Goal: Information Seeking & Learning: Learn about a topic

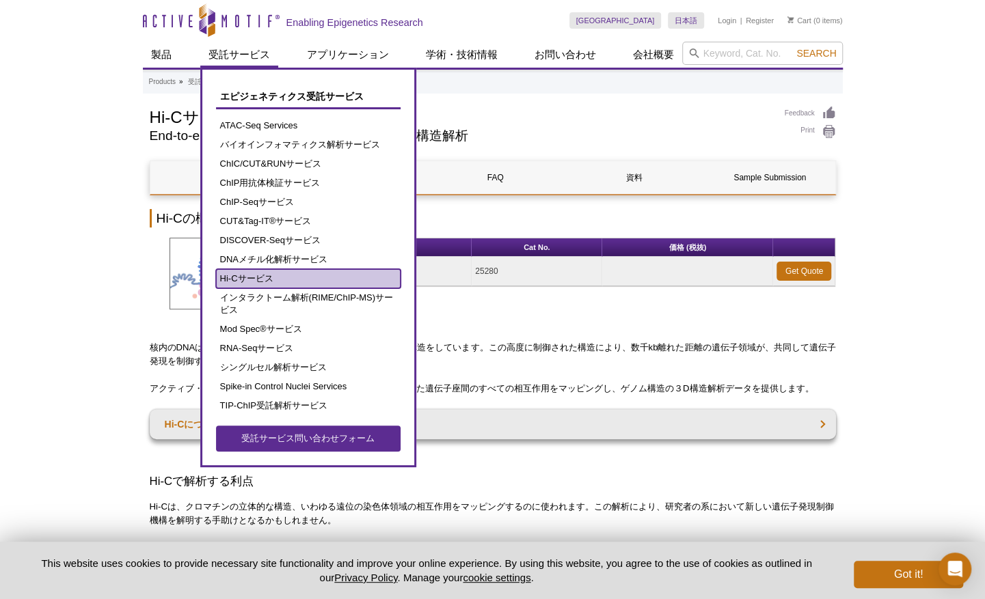
click at [253, 276] on link "Hi-Cサービス" at bounding box center [308, 278] width 185 height 19
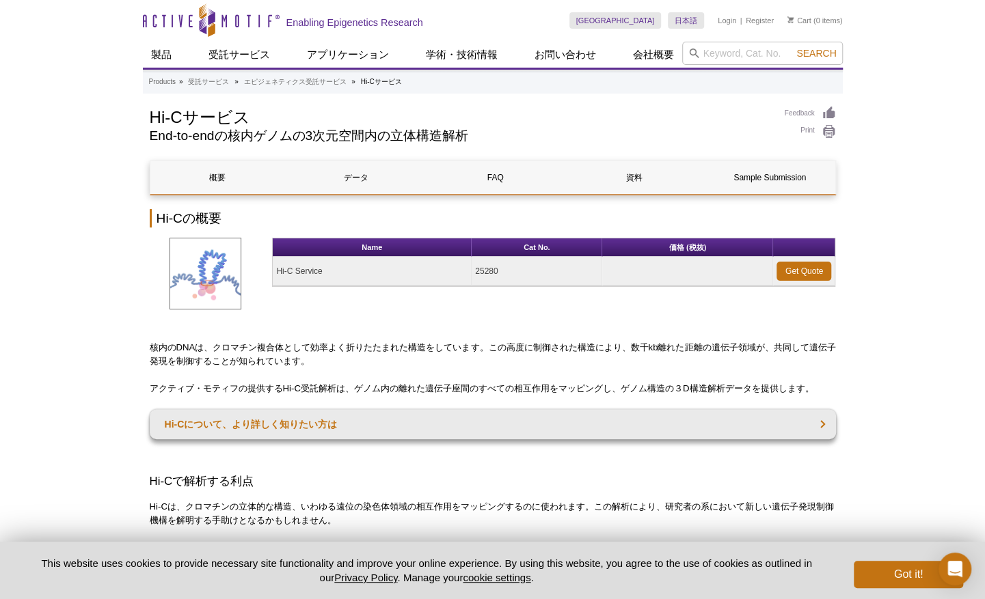
click at [517, 299] on div "Name Cat No. 価格 (税抜) Hi-C Service 25280 Get Quote" at bounding box center [553, 276] width 563 height 76
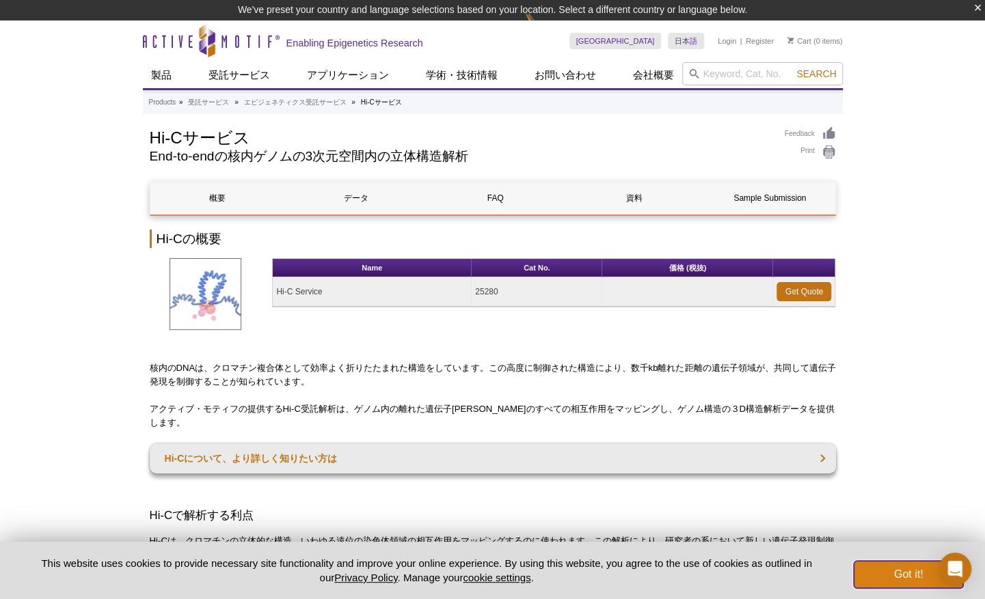
click at [858, 569] on button "Got it!" at bounding box center [908, 574] width 109 height 27
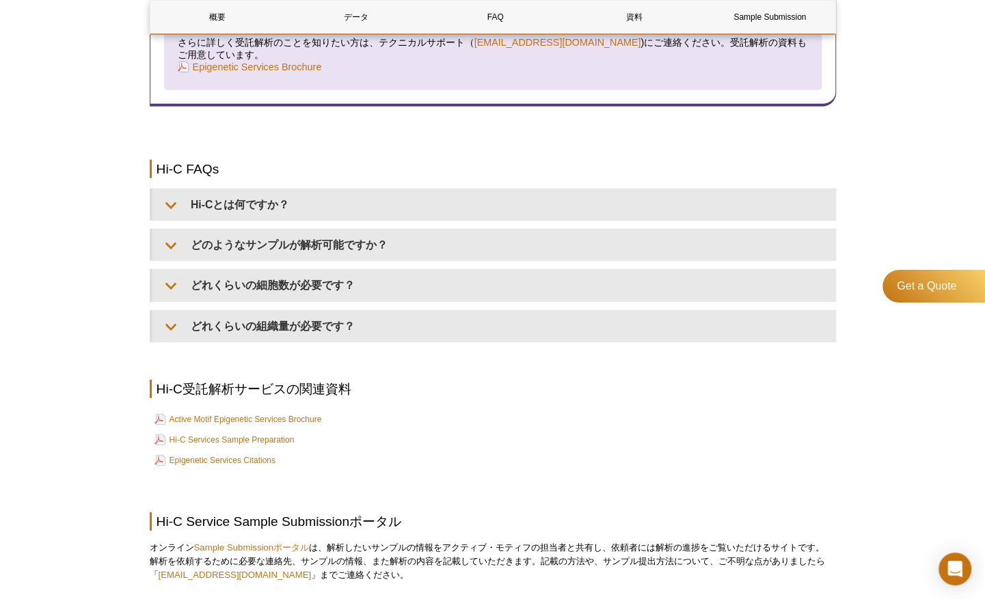
scroll to position [2098, 0]
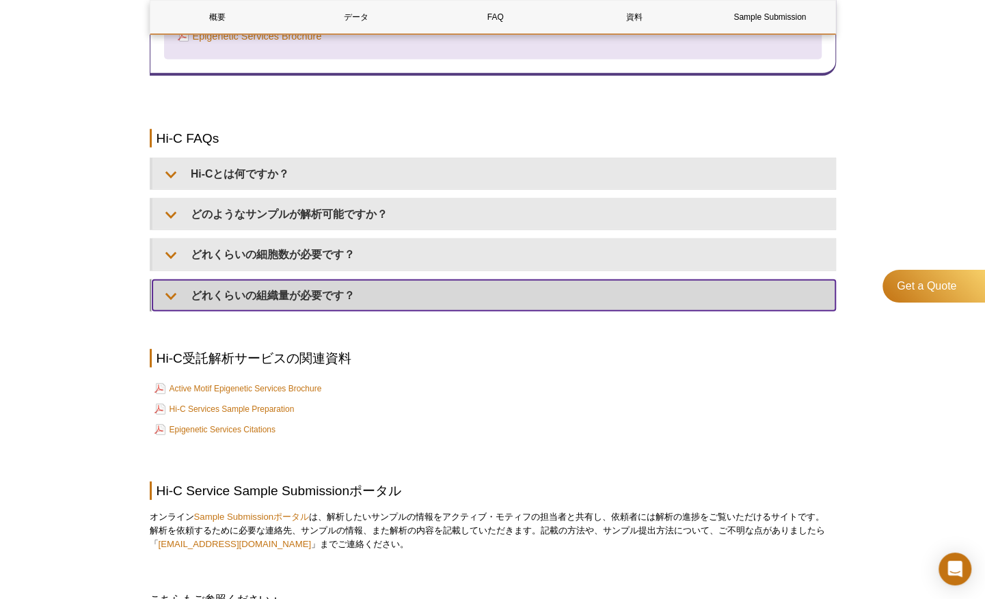
click at [418, 280] on summary "どれくらいの組織量が必要です？" at bounding box center [493, 295] width 683 height 31
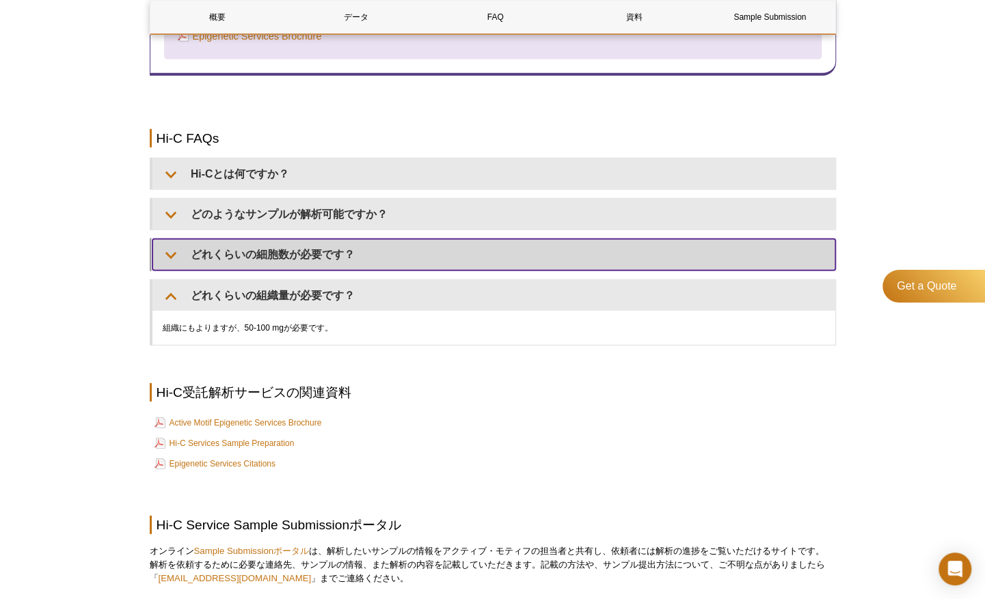
click at [428, 249] on summary "どれくらいの細胞数が必要です？" at bounding box center [493, 254] width 683 height 31
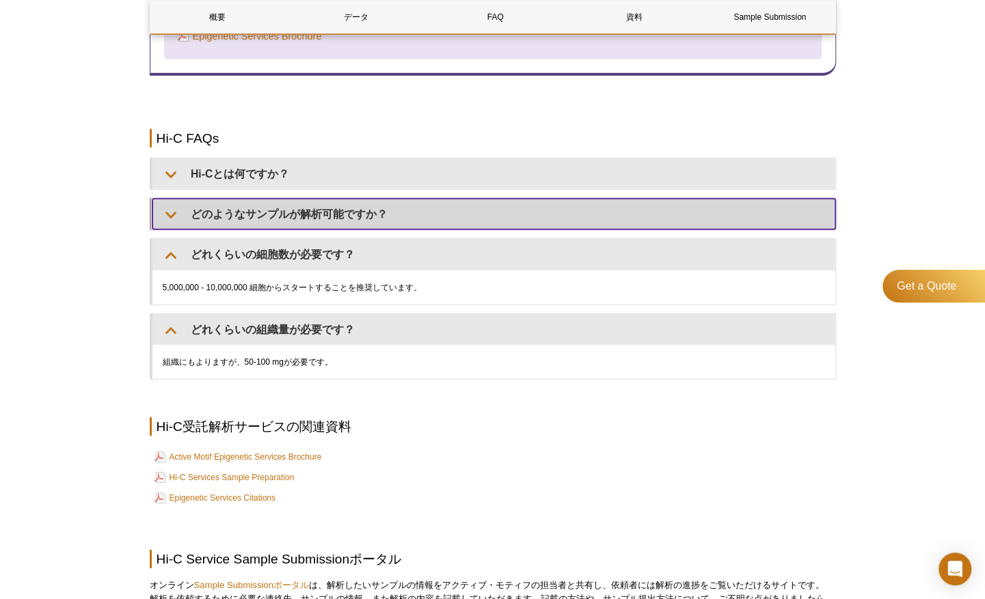
click at [440, 204] on summary "どのようなサンプルが解析可能ですか？" at bounding box center [493, 214] width 683 height 31
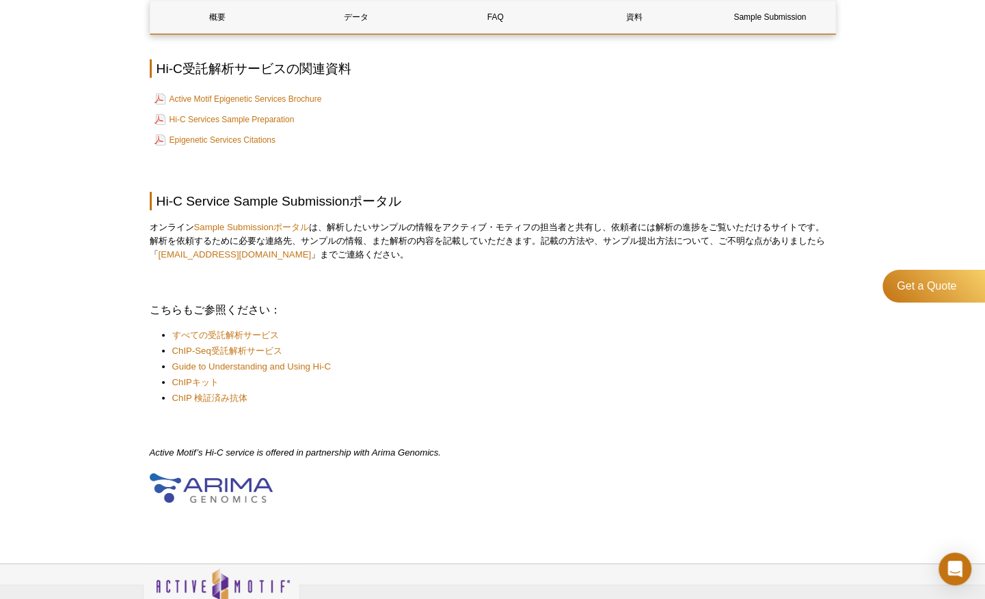
scroll to position [2508, 0]
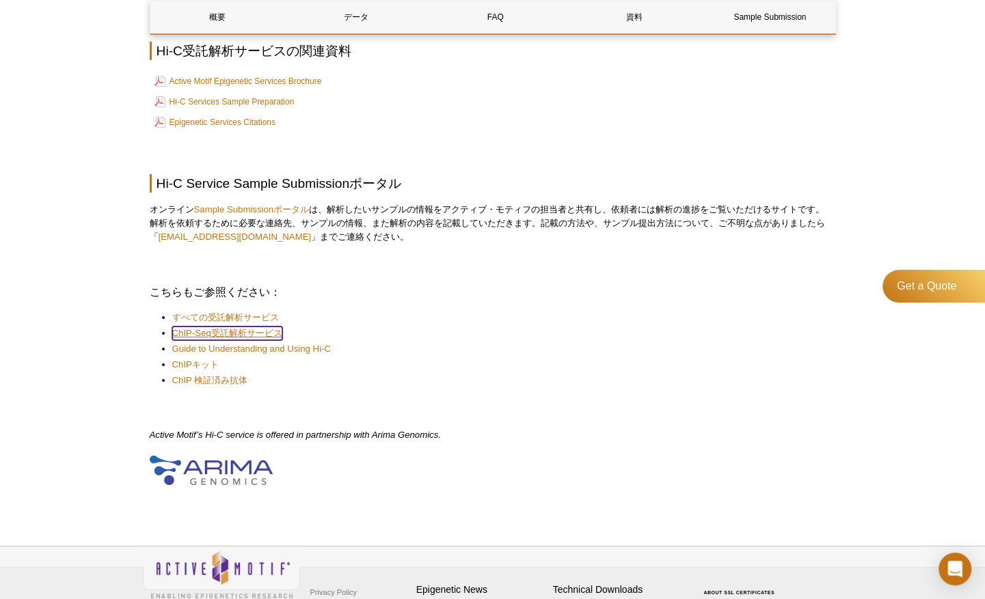
click at [244, 327] on link "ChIP-Seq受託解析サービス" at bounding box center [227, 334] width 110 height 14
click at [256, 327] on link "ChIP-Seq受託解析サービス" at bounding box center [227, 334] width 110 height 14
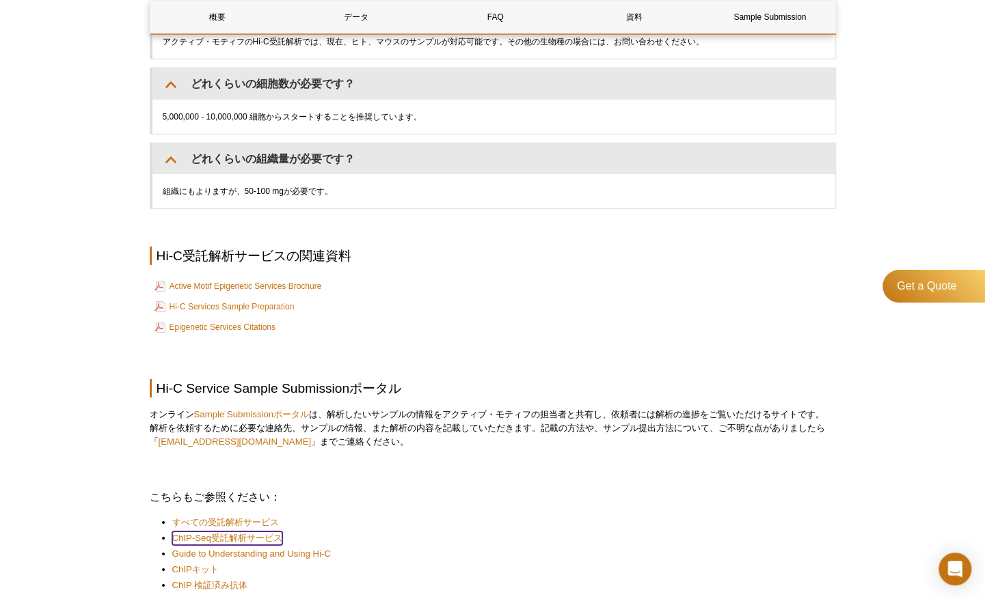
scroll to position [2234, 0]
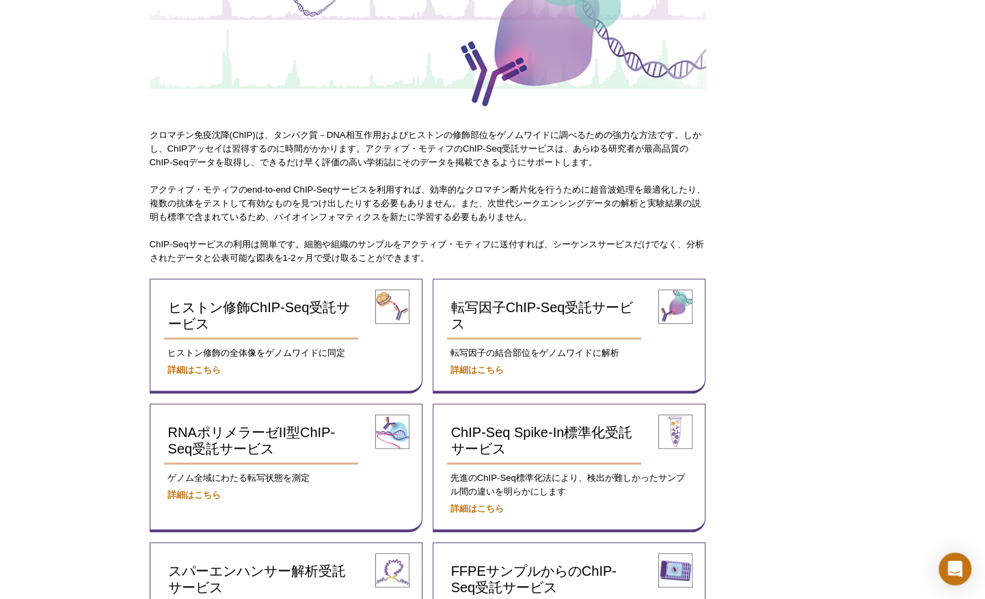
scroll to position [342, 0]
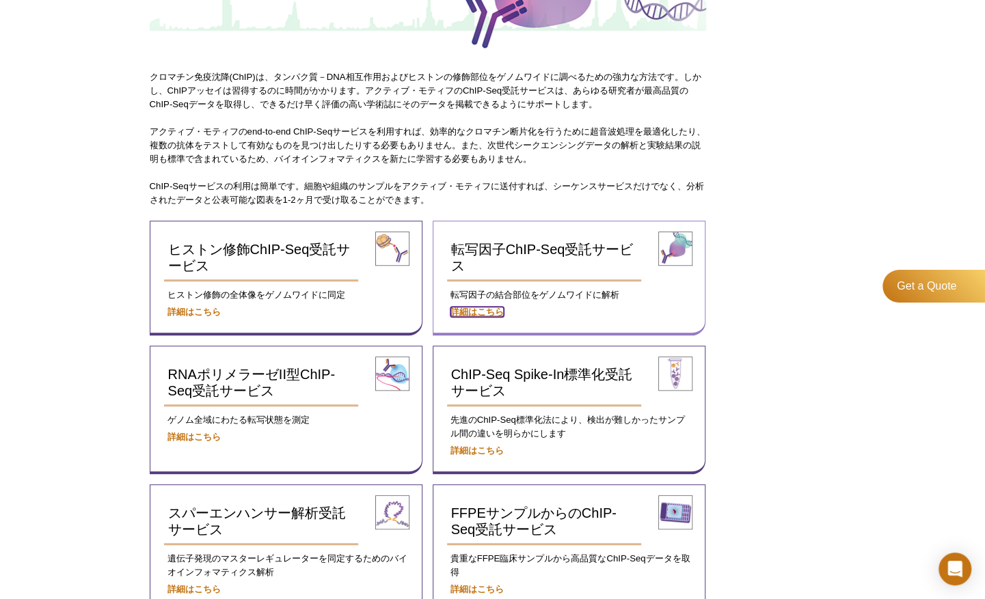
click at [476, 309] on strong "詳細はこちら" at bounding box center [476, 312] width 53 height 10
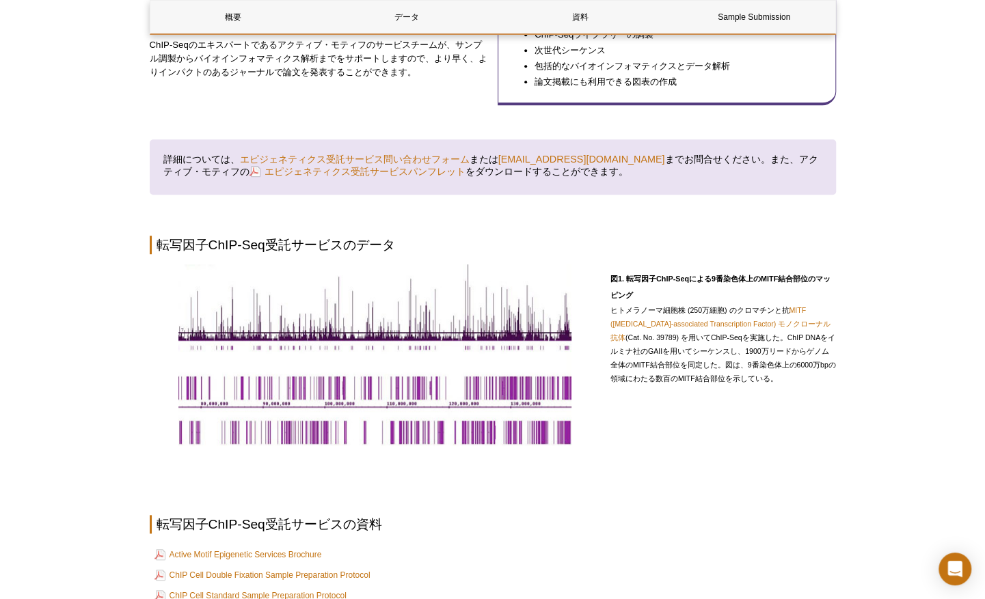
scroll to position [111, 0]
